Goal: Transaction & Acquisition: Purchase product/service

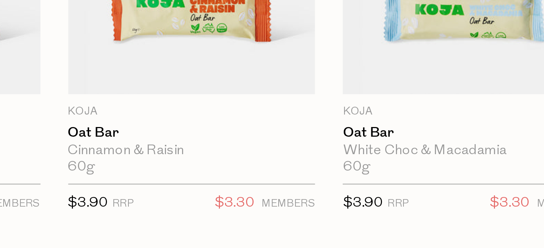
scroll to position [250, 0]
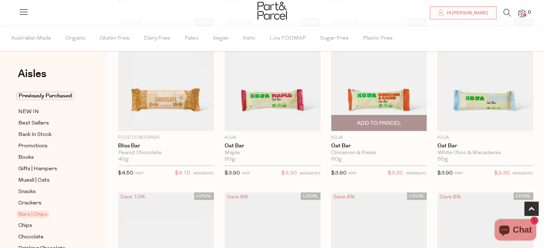
click at [374, 123] on span "Add To Parcel" at bounding box center [378, 124] width 44 height 8
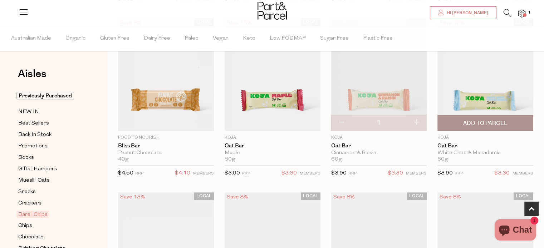
click at [497, 120] on span "Add To Parcel" at bounding box center [485, 124] width 44 height 8
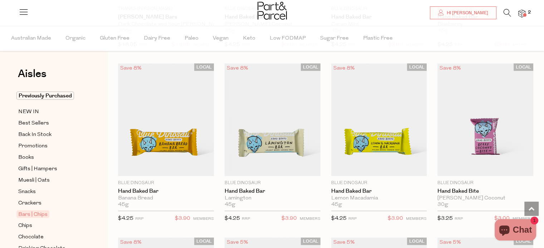
scroll to position [1439, 0]
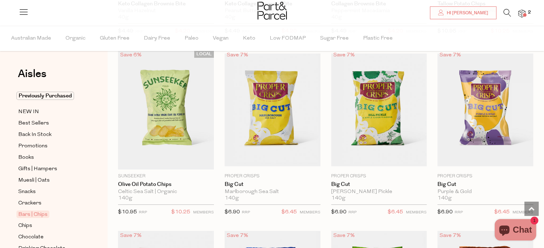
scroll to position [2505, 0]
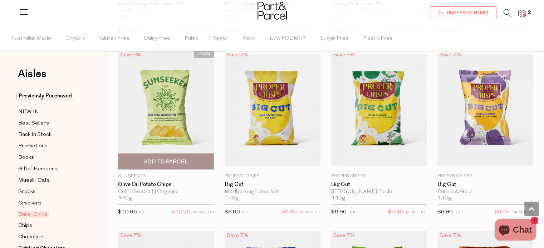
click at [177, 158] on span "Add To Parcel" at bounding box center [166, 162] width 44 height 8
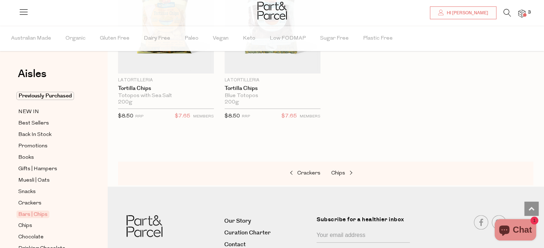
scroll to position [3135, 0]
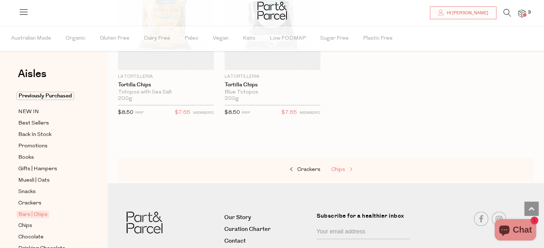
click at [343, 167] on span "Chips" at bounding box center [338, 169] width 14 height 5
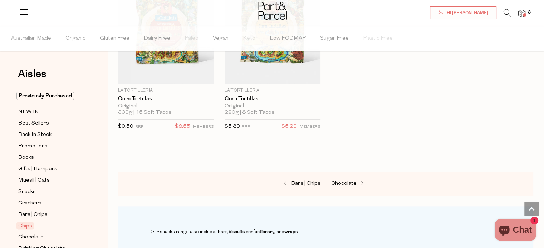
scroll to position [837, 0]
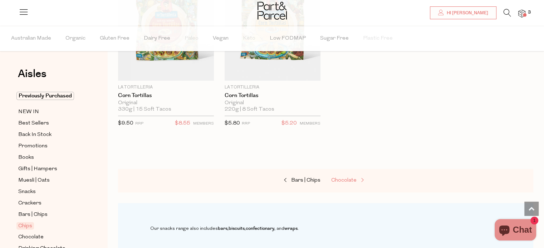
click at [346, 178] on span "Chocolate" at bounding box center [343, 180] width 25 height 5
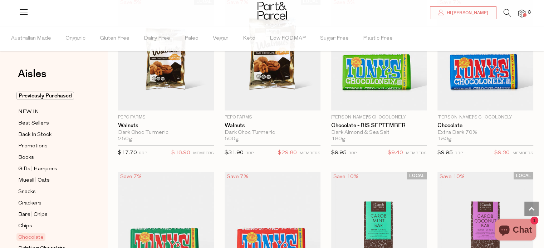
scroll to position [1686, 0]
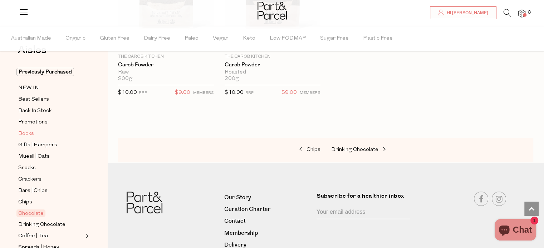
scroll to position [25, 0]
click at [49, 144] on span "Gifts | Hampers" at bounding box center [37, 144] width 39 height 9
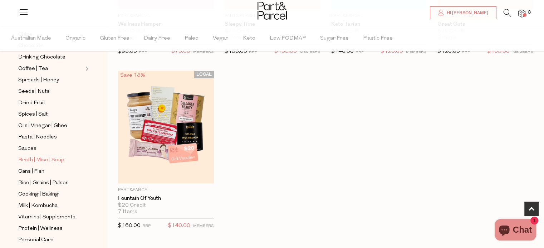
scroll to position [197, 0]
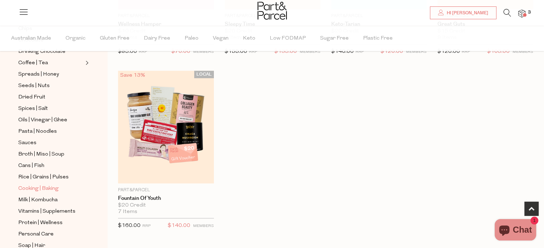
click at [45, 189] on span "Cooking | Baking" at bounding box center [38, 189] width 40 height 9
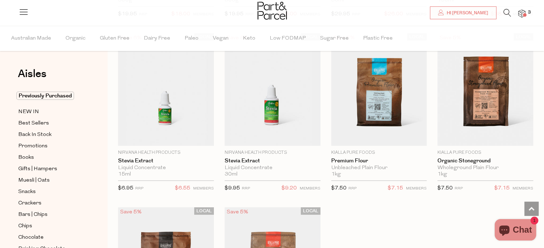
scroll to position [1986, 0]
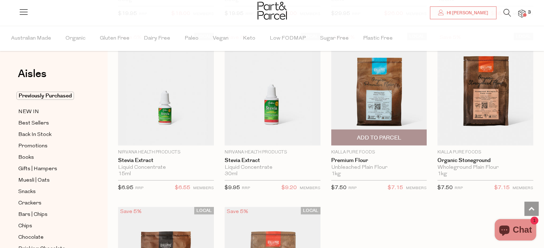
click at [402, 131] on span "Add To Parcel" at bounding box center [379, 137] width 92 height 15
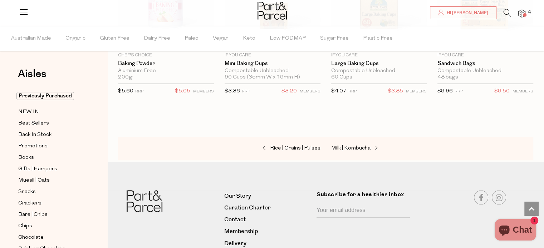
scroll to position [3689, 0]
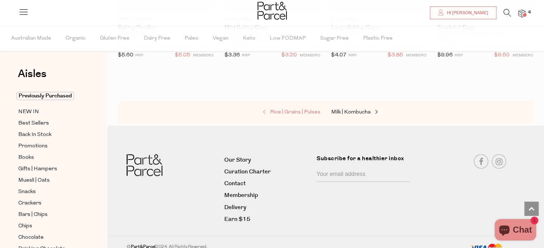
click at [268, 110] on span at bounding box center [265, 112] width 10 height 5
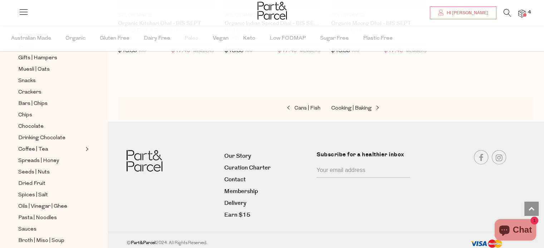
scroll to position [125, 0]
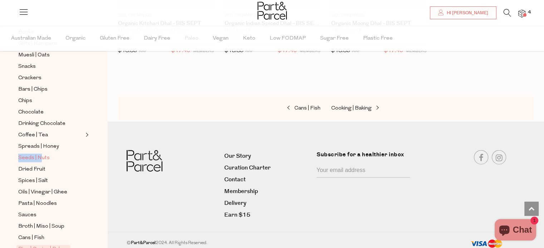
drag, startPoint x: 46, startPoint y: 152, endPoint x: 41, endPoint y: 157, distance: 7.1
click at [41, 157] on ul "Previously Purchased NEW IN Best Sellers Back In Stock Promotions Books Gifts |…" at bounding box center [53, 167] width 77 height 402
click at [41, 157] on span "Seeds | Nuts" at bounding box center [33, 158] width 31 height 9
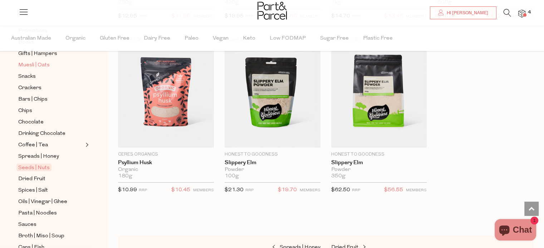
scroll to position [116, 0]
click at [41, 177] on span "Dried Fruit" at bounding box center [31, 179] width 27 height 9
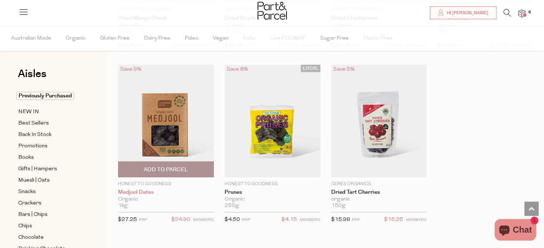
scroll to position [378, 0]
click at [177, 166] on span "Add To Parcel" at bounding box center [166, 170] width 44 height 8
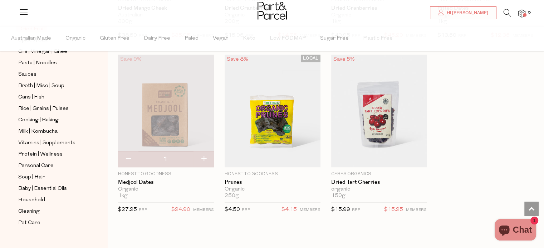
scroll to position [266, 0]
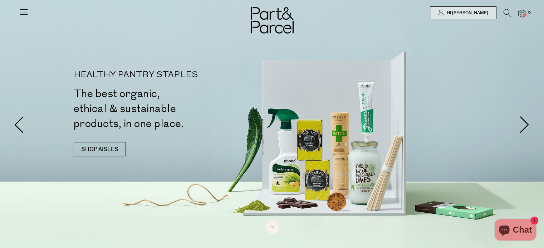
click at [509, 13] on icon at bounding box center [507, 13] width 8 height 8
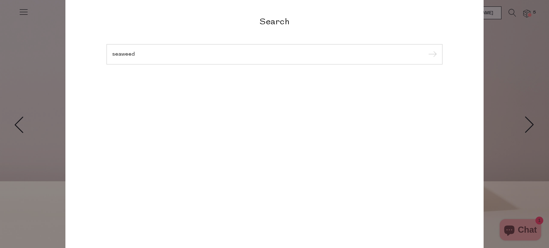
type input "seaweed"
click at [426, 49] on input "submit" at bounding box center [431, 54] width 11 height 11
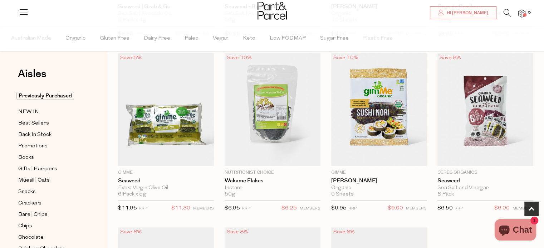
scroll to position [203, 0]
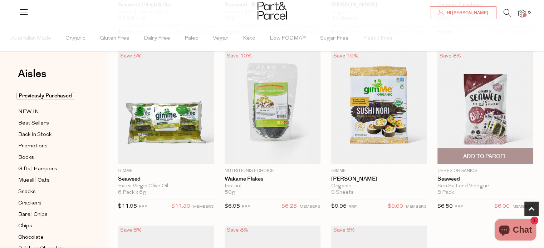
click at [500, 154] on span "Add To Parcel" at bounding box center [485, 157] width 44 height 8
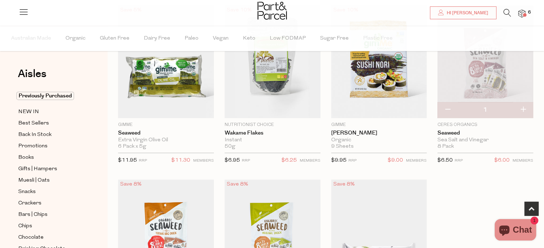
scroll to position [243, 0]
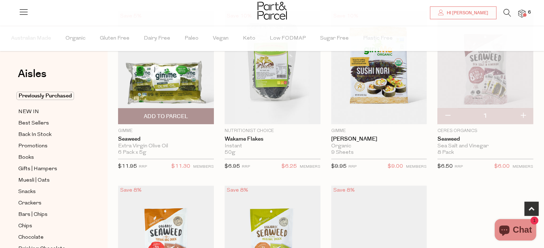
click at [177, 119] on span "Add To Parcel" at bounding box center [166, 117] width 44 height 8
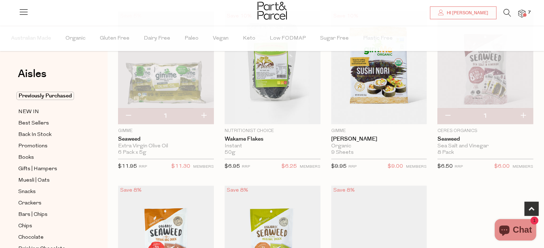
click at [207, 116] on button "button" at bounding box center [203, 116] width 20 height 16
type input "2"
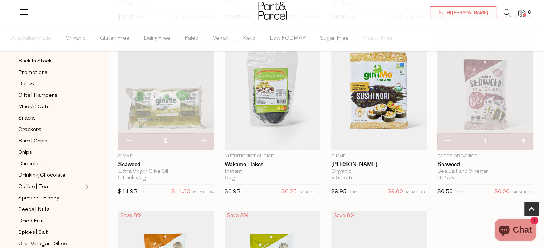
scroll to position [217, 0]
click at [38, 219] on span "Dried Fruit" at bounding box center [31, 221] width 27 height 9
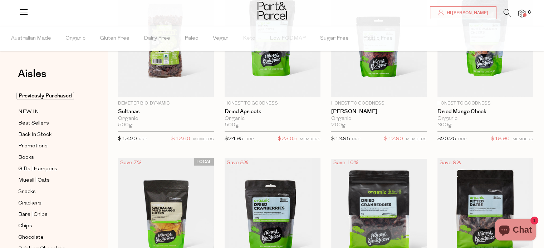
scroll to position [53, 0]
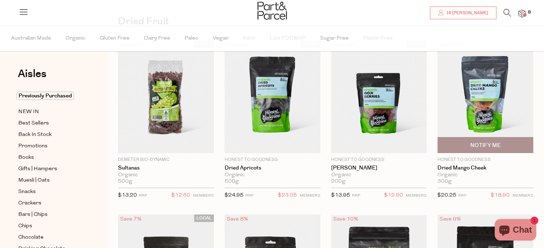
click at [490, 128] on img at bounding box center [485, 96] width 96 height 113
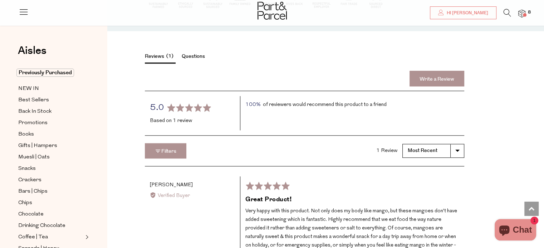
scroll to position [1089, 0]
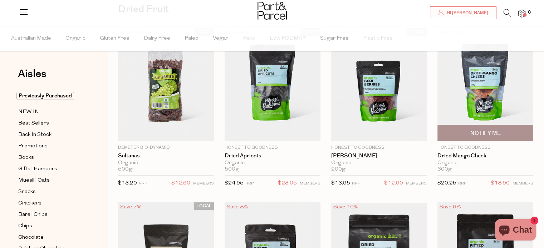
scroll to position [65, 0]
click at [506, 135] on span "Notify Me" at bounding box center [485, 132] width 92 height 15
type input "Notify when available"
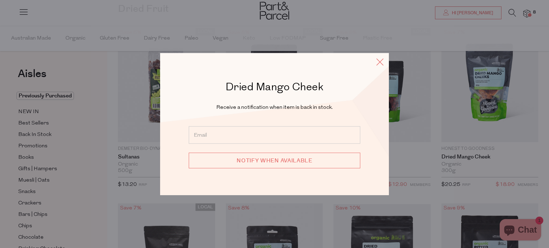
click at [378, 64] on icon at bounding box center [380, 61] width 11 height 10
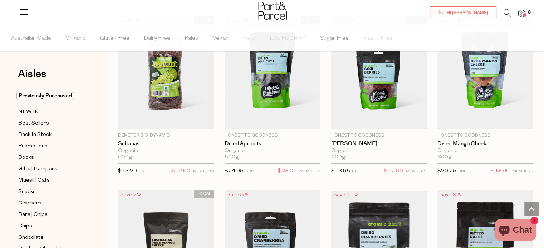
scroll to position [0, 0]
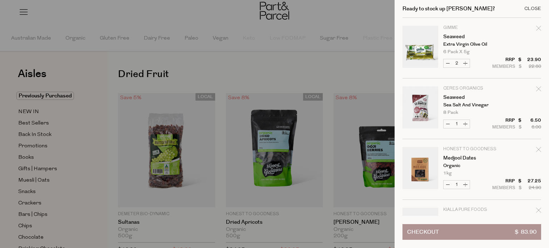
click at [537, 11] on div "Close" at bounding box center [532, 8] width 17 height 5
